Goal: Information Seeking & Learning: Find specific fact

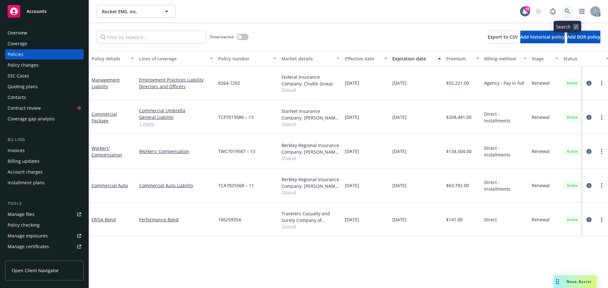
click at [566, 11] on icon at bounding box center [567, 12] width 6 height 6
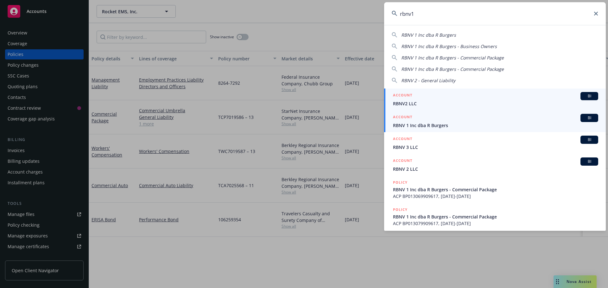
type input "rbnv1"
click at [443, 123] on span "RBNV 1 Inc dba R Burgers" at bounding box center [495, 125] width 205 height 7
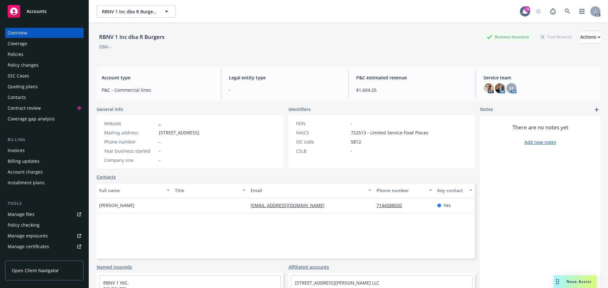
click at [34, 54] on div "Policies" at bounding box center [44, 54] width 73 height 10
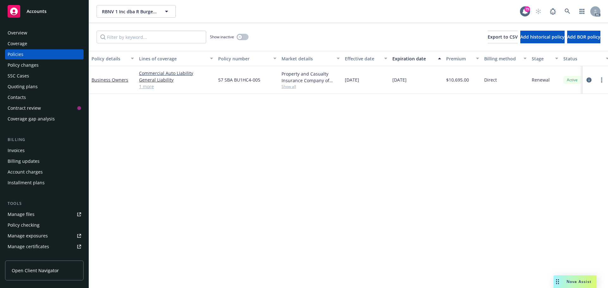
click at [28, 36] on div "Overview" at bounding box center [44, 33] width 73 height 10
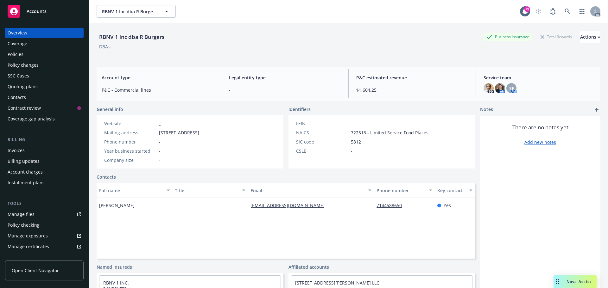
click at [14, 53] on div "Policies" at bounding box center [16, 54] width 16 height 10
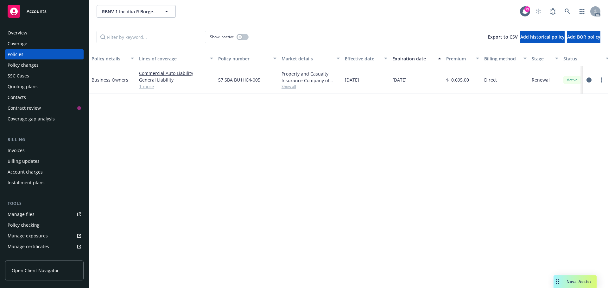
click at [145, 86] on link "1 more" at bounding box center [176, 86] width 74 height 7
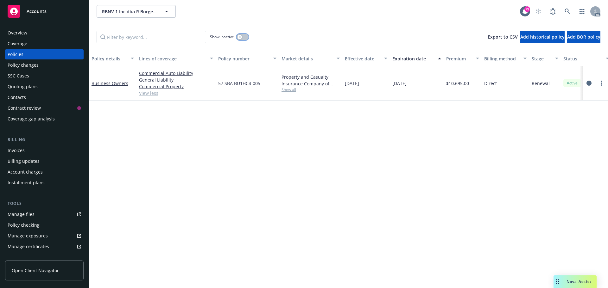
click at [245, 38] on button "button" at bounding box center [242, 37] width 12 height 6
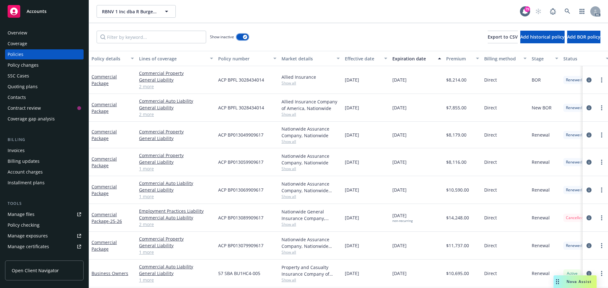
scroll to position [4, 0]
click at [146, 249] on link "1 more" at bounding box center [176, 252] width 74 height 7
click at [22, 35] on div "Overview" at bounding box center [18, 33] width 20 height 10
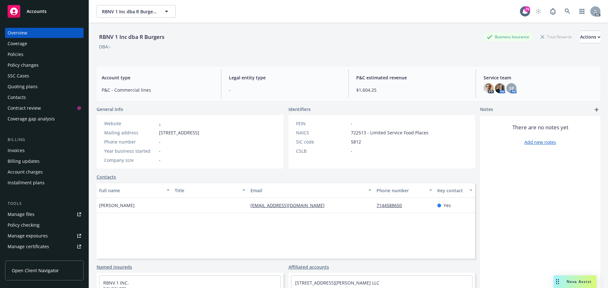
click at [22, 53] on div "Policies" at bounding box center [16, 54] width 16 height 10
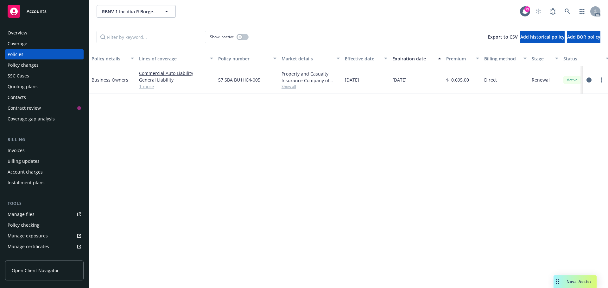
click at [149, 86] on link "1 more" at bounding box center [176, 86] width 74 height 7
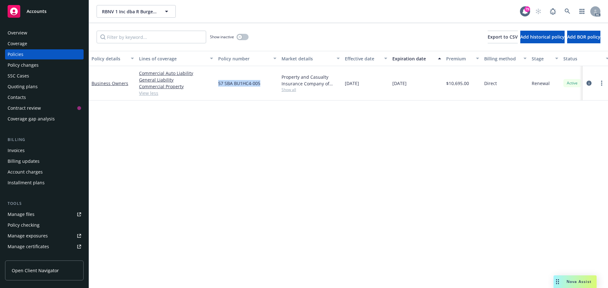
drag, startPoint x: 260, startPoint y: 83, endPoint x: 221, endPoint y: 82, distance: 39.9
click at [218, 83] on div "57 SBA BU1HC4-005" at bounding box center [246, 83] width 63 height 34
copy span "57 SBA BU1HC4-005"
click at [287, 92] on span "Show all" at bounding box center [310, 89] width 58 height 5
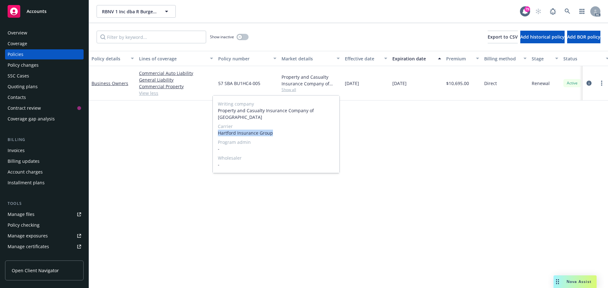
drag, startPoint x: 273, startPoint y: 127, endPoint x: 218, endPoint y: 129, distance: 55.1
click at [218, 130] on span "Hartford Insurance Group" at bounding box center [276, 133] width 116 height 7
copy span "Hartford Insurance Group"
click at [589, 83] on icon "circleInformation" at bounding box center [588, 83] width 5 height 5
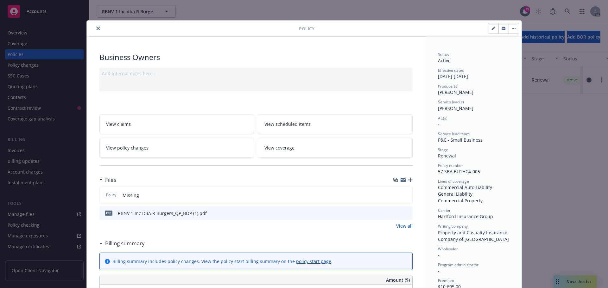
click at [99, 30] on div at bounding box center [193, 29] width 209 height 8
drag, startPoint x: 97, startPoint y: 30, endPoint x: 90, endPoint y: 32, distance: 7.5
click at [97, 30] on icon "close" at bounding box center [98, 29] width 4 height 4
